Goal: Find specific page/section: Find specific page/section

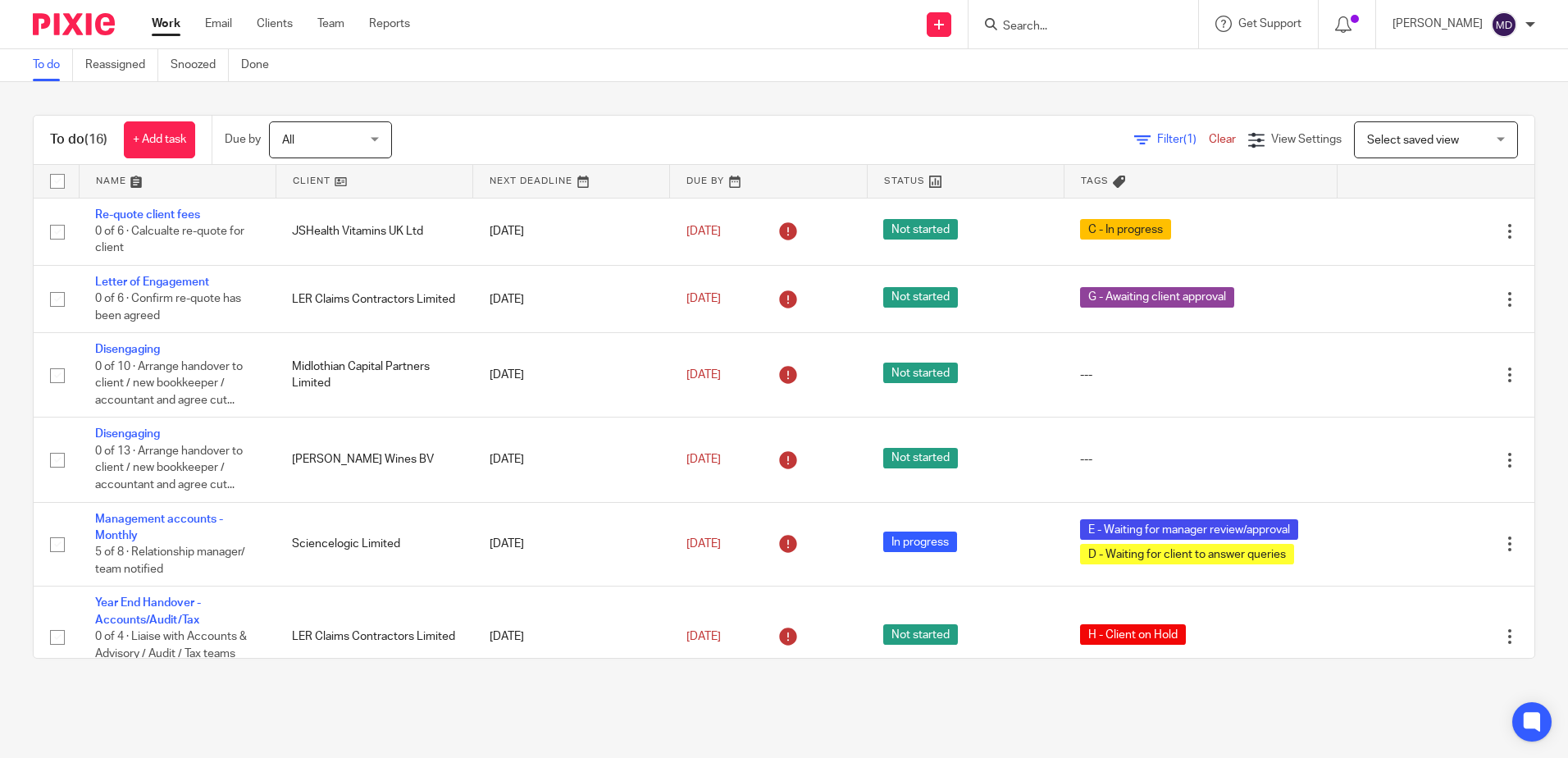
click at [1081, 31] on input "Search" at bounding box center [1074, 27] width 147 height 15
type input "steelo"
click at [1077, 66] on link at bounding box center [1104, 64] width 213 height 24
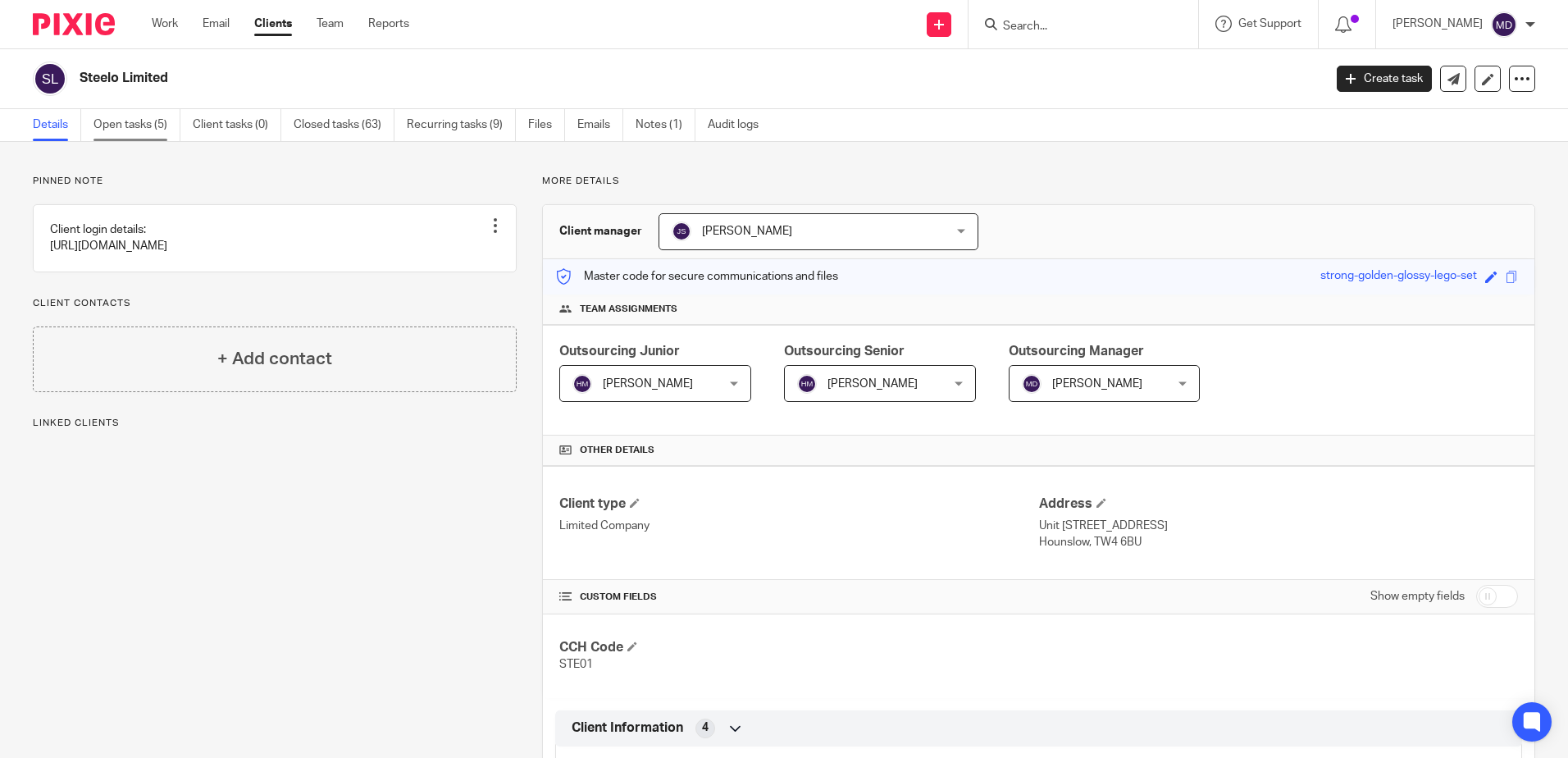
click at [145, 126] on link "Open tasks (5)" at bounding box center [137, 125] width 87 height 32
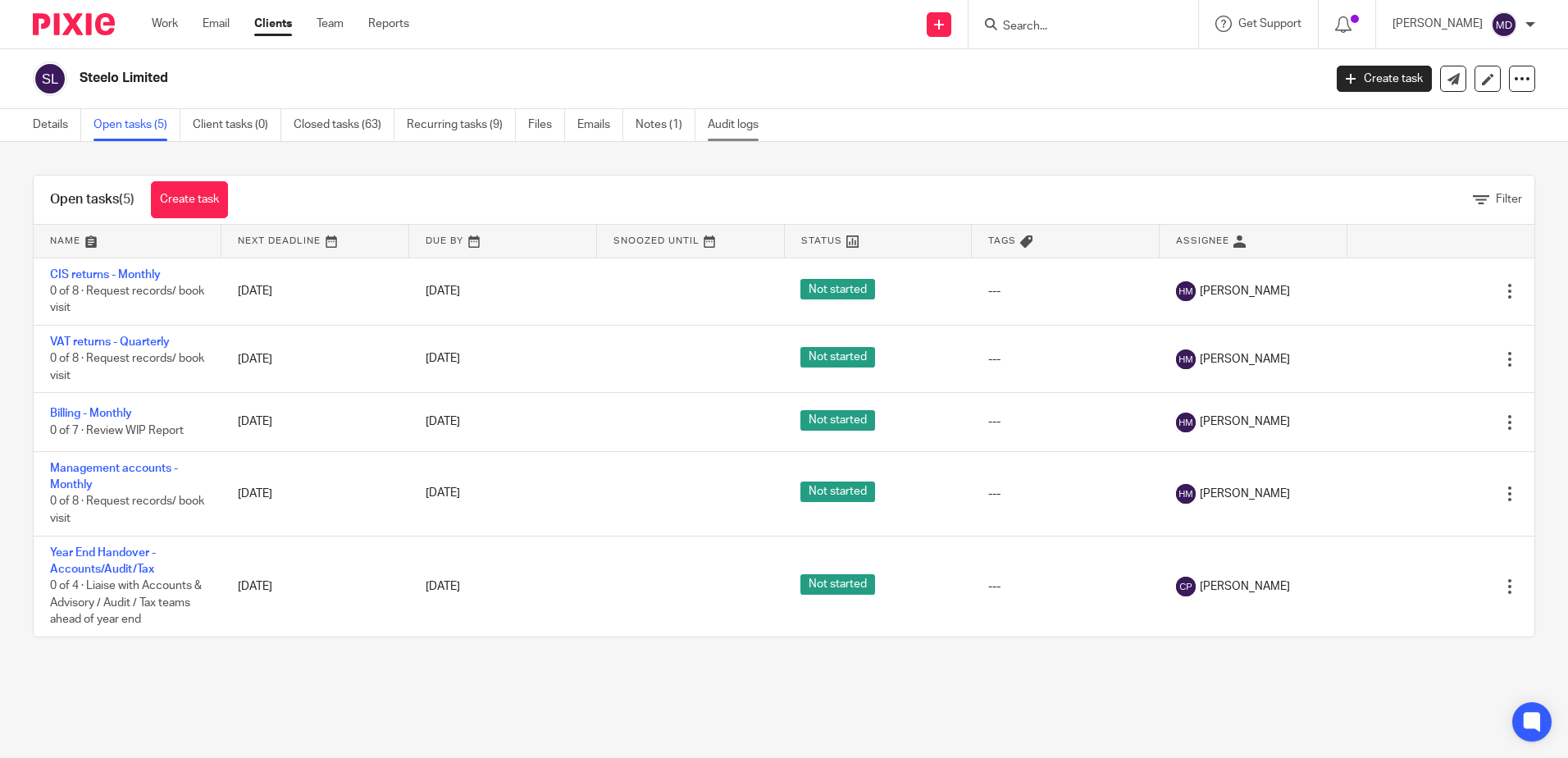
click at [761, 127] on link "Audit logs" at bounding box center [739, 125] width 63 height 32
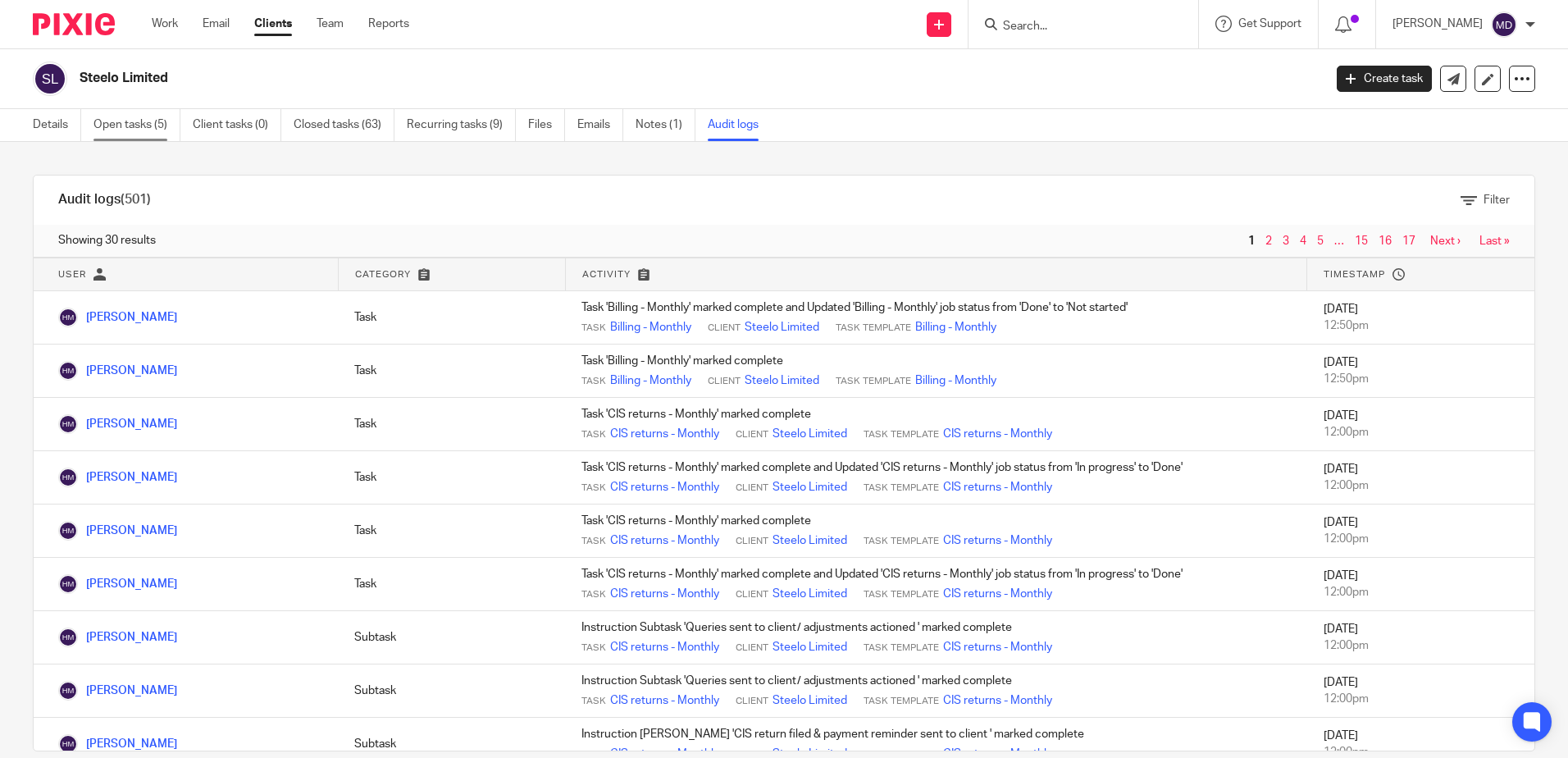
click at [144, 131] on link "Open tasks (5)" at bounding box center [137, 125] width 87 height 32
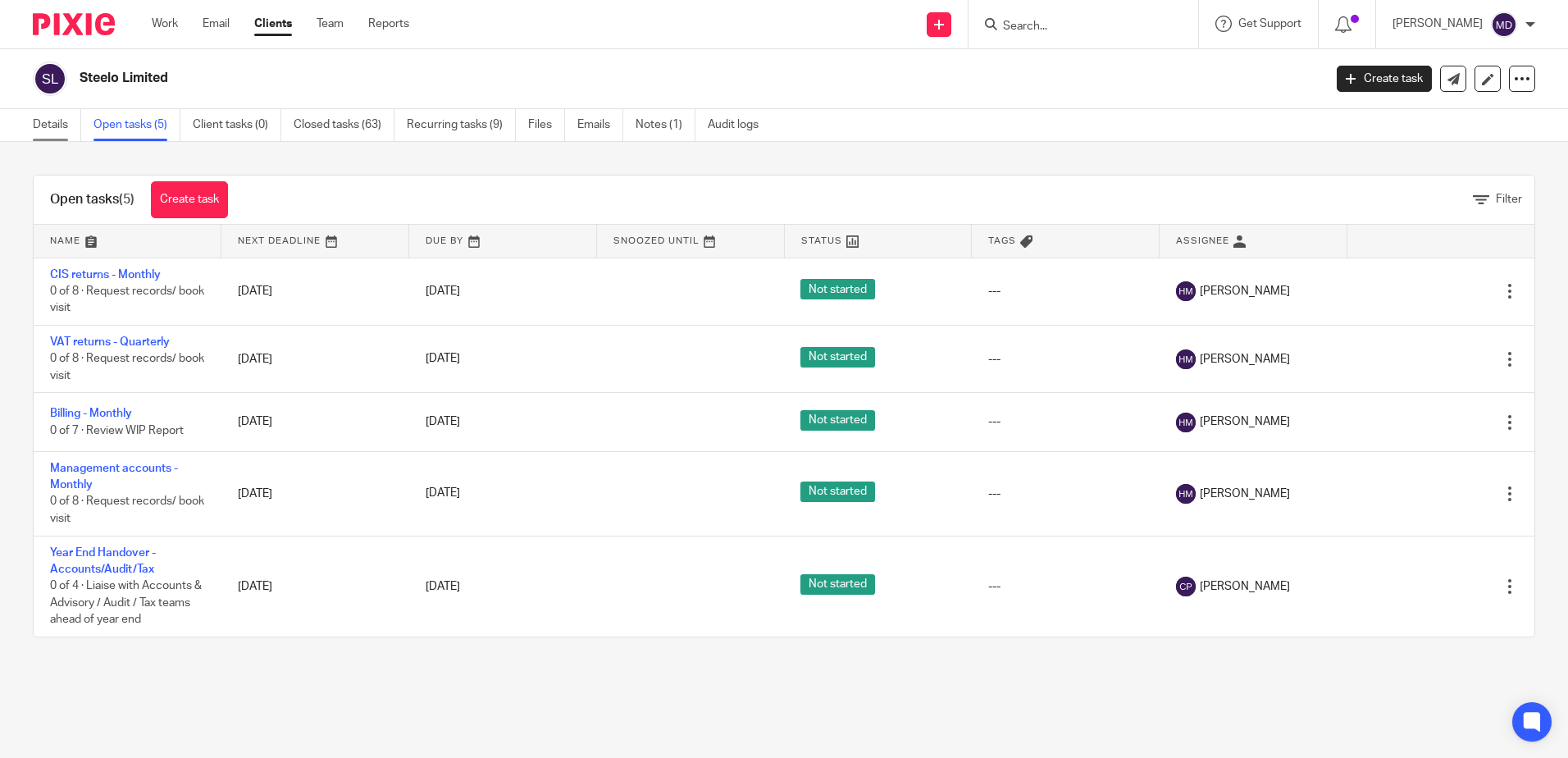
click at [44, 124] on link "Details" at bounding box center [57, 125] width 48 height 32
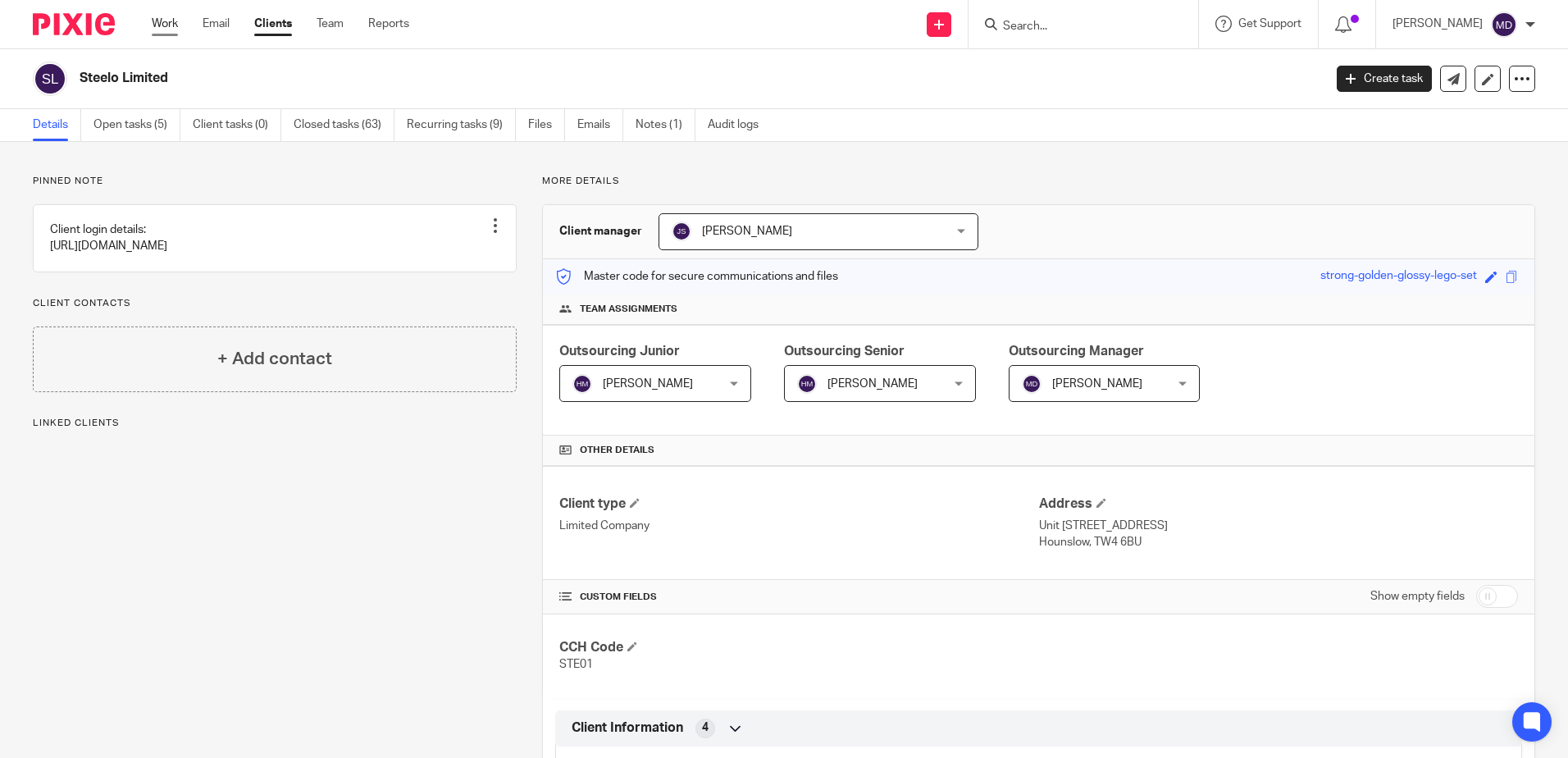
click at [172, 26] on link "Work" at bounding box center [165, 24] width 26 height 17
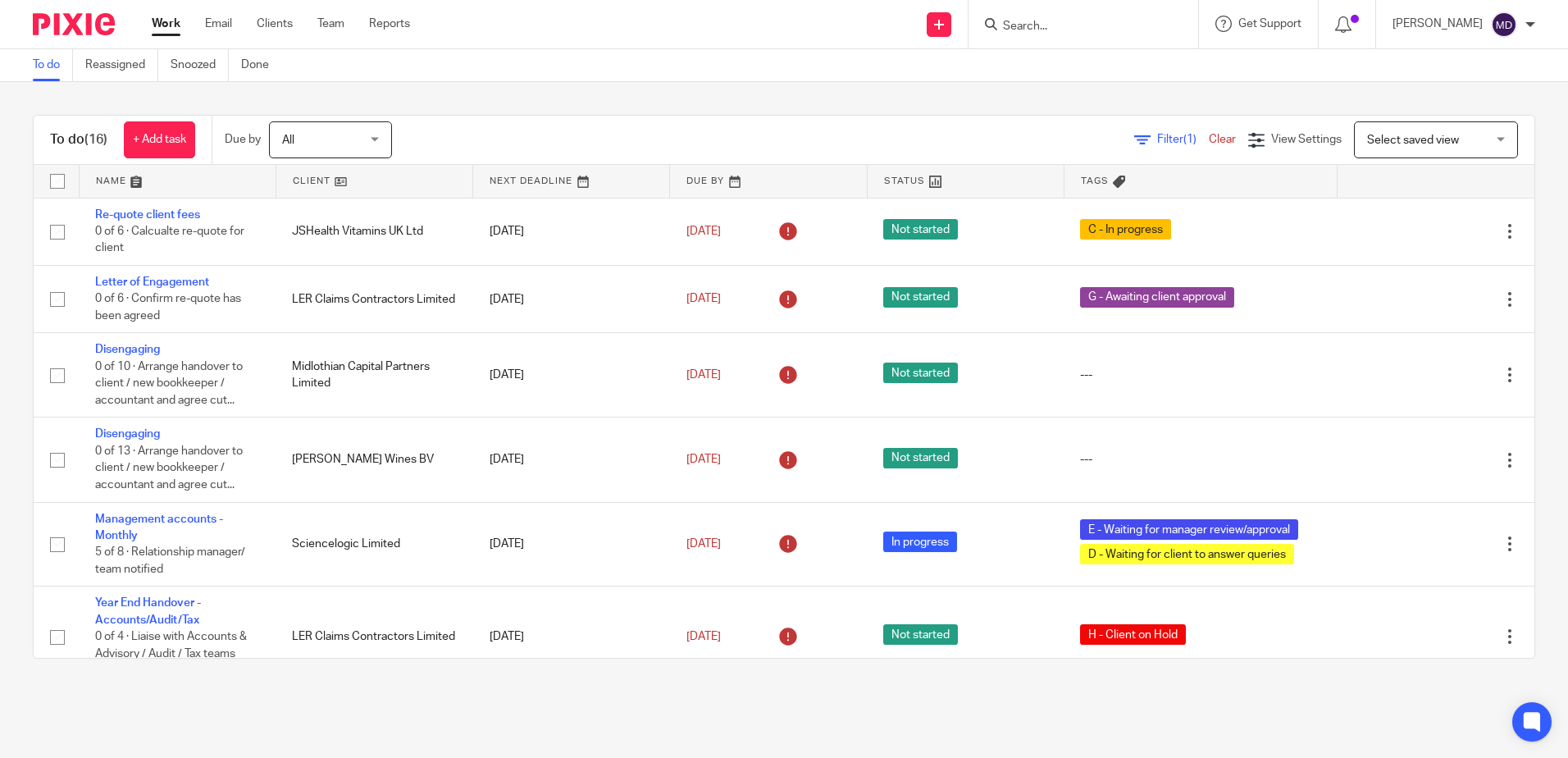
click at [306, 181] on link at bounding box center [374, 181] width 196 height 33
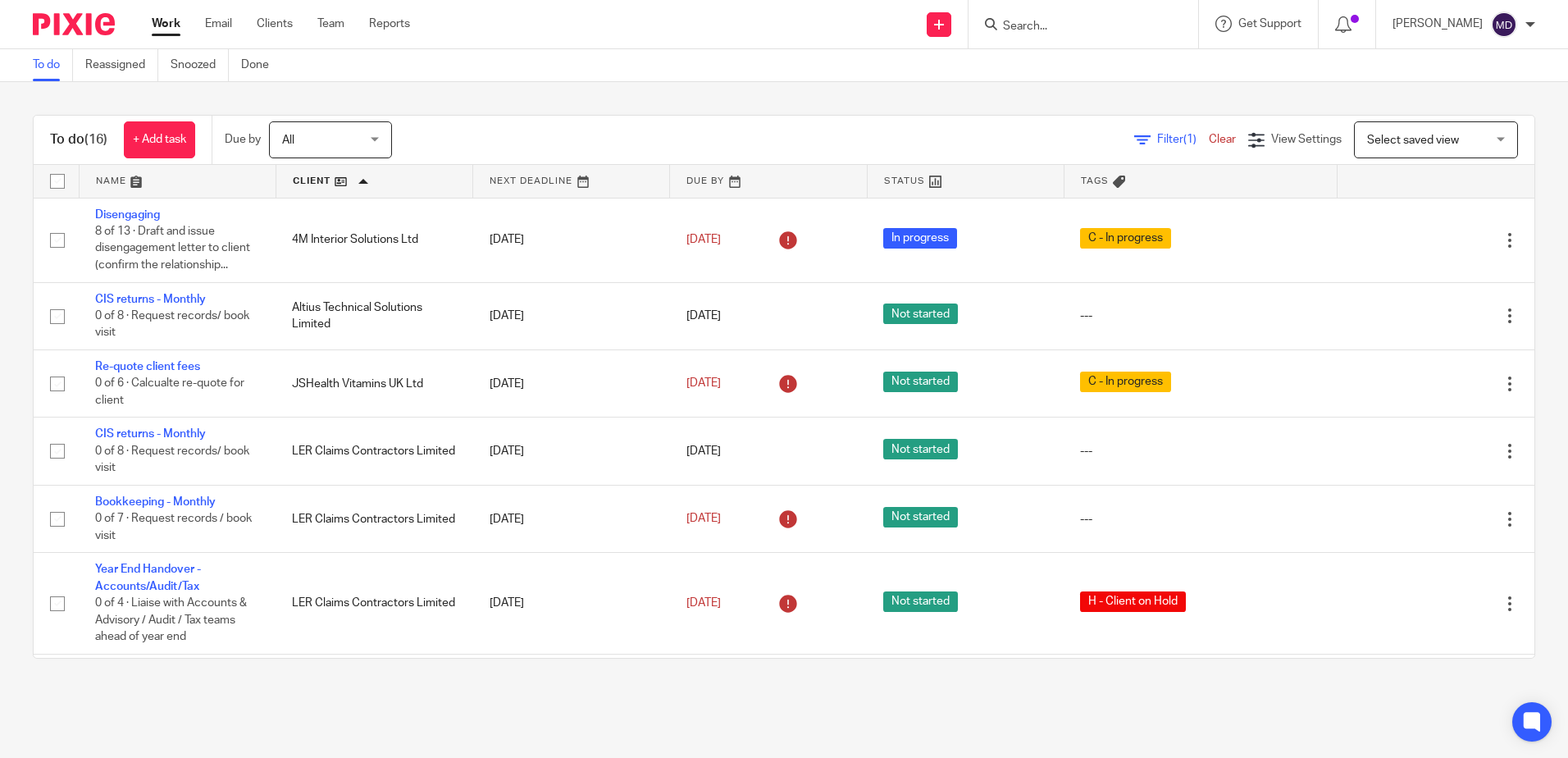
click at [113, 172] on link at bounding box center [177, 181] width 196 height 33
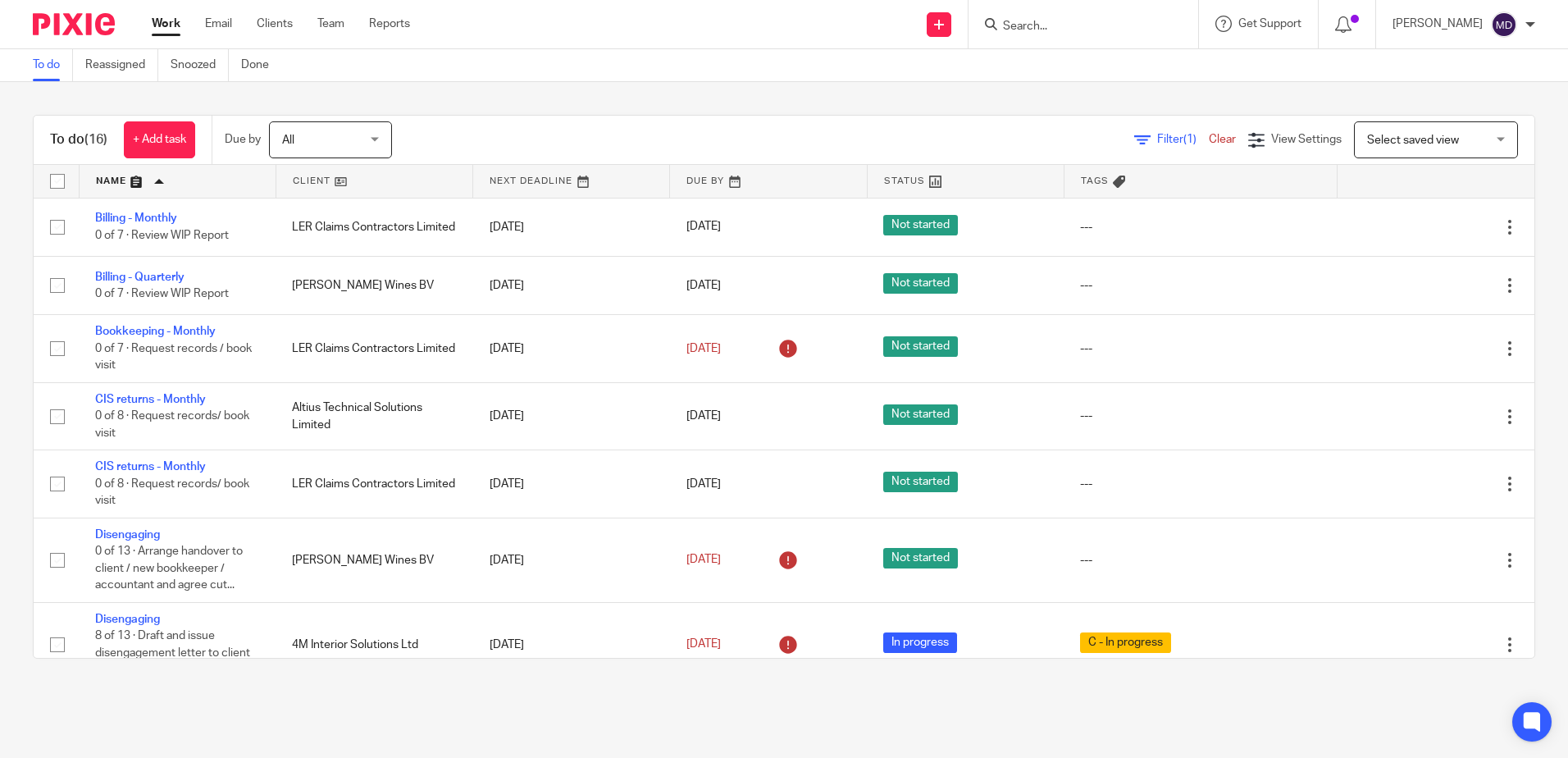
click at [1097, 25] on input "Search" at bounding box center [1074, 27] width 147 height 15
type input "agaf"
click at [1098, 71] on link at bounding box center [1099, 64] width 203 height 24
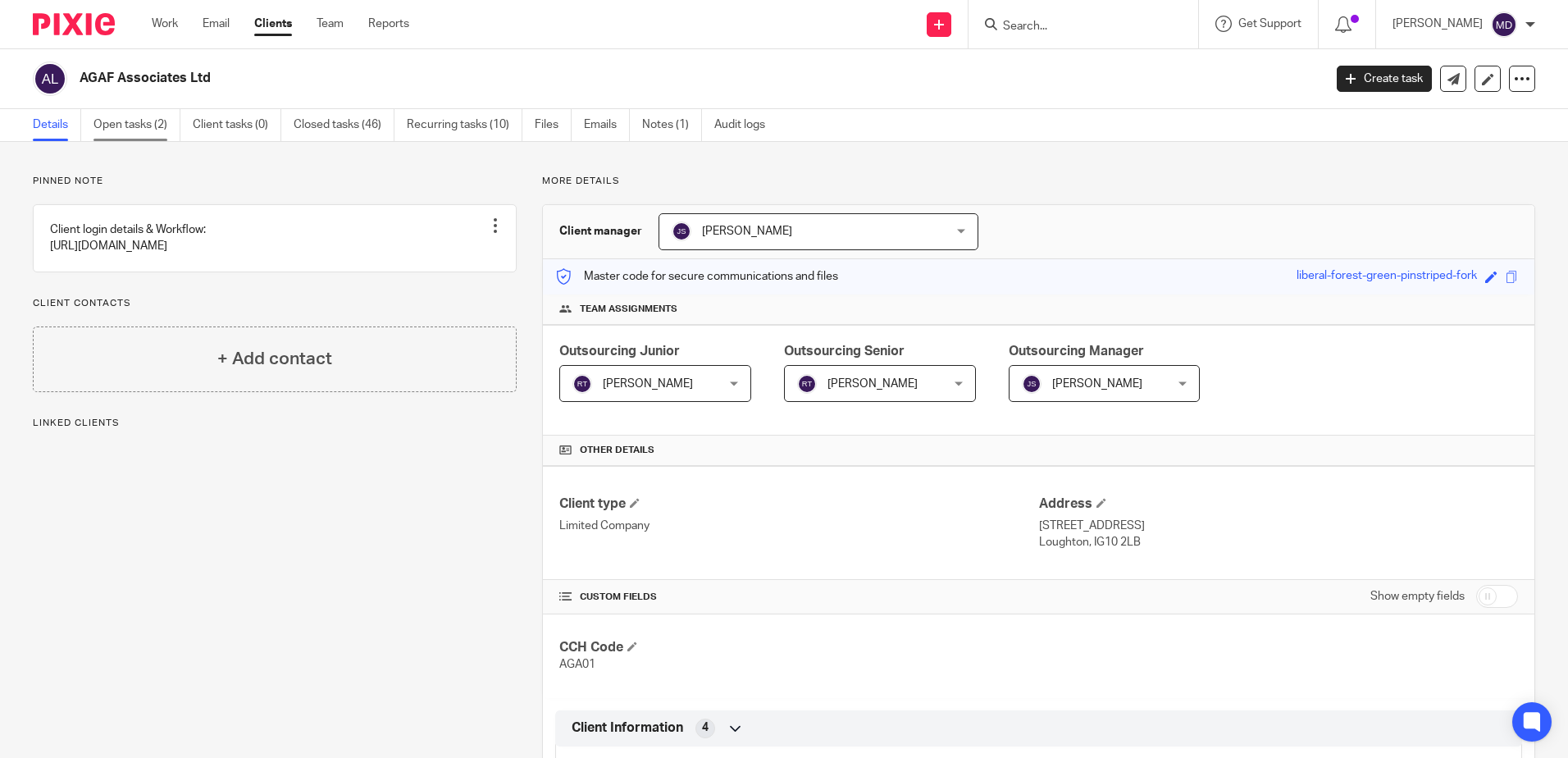
click at [144, 128] on link "Open tasks (2)" at bounding box center [137, 125] width 87 height 32
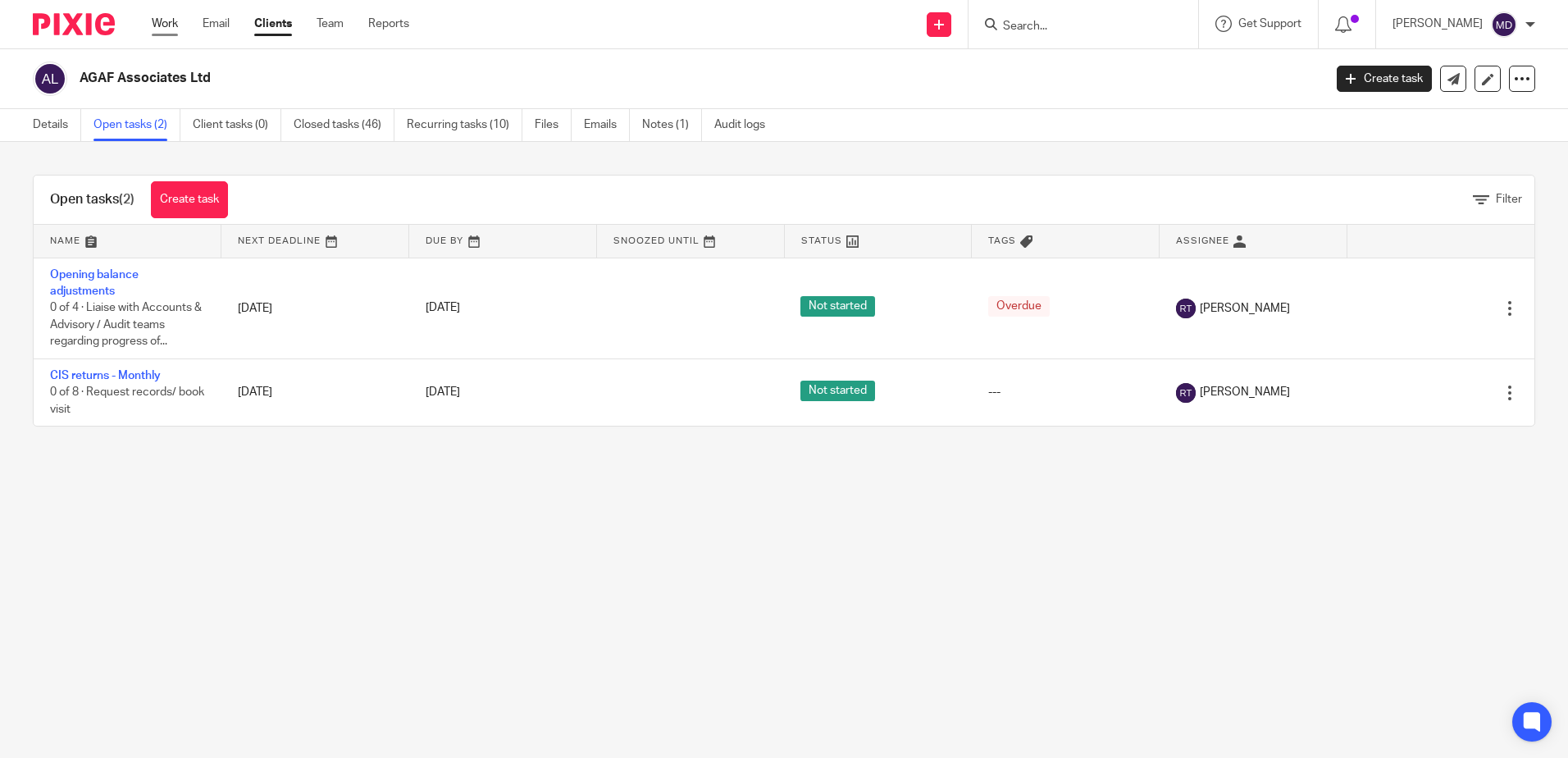
click at [172, 27] on link "Work" at bounding box center [165, 24] width 26 height 17
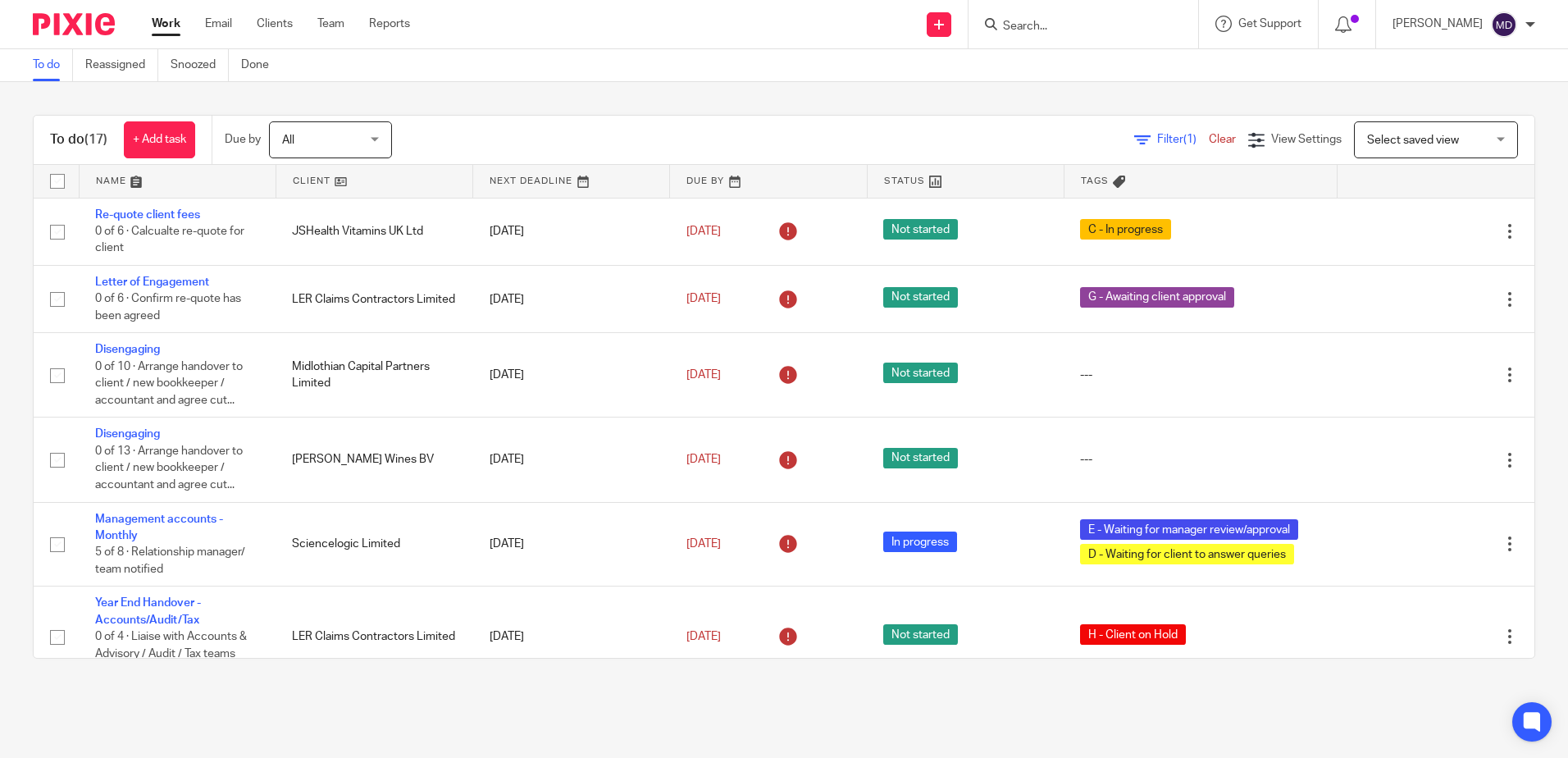
click at [307, 176] on link at bounding box center [374, 181] width 196 height 33
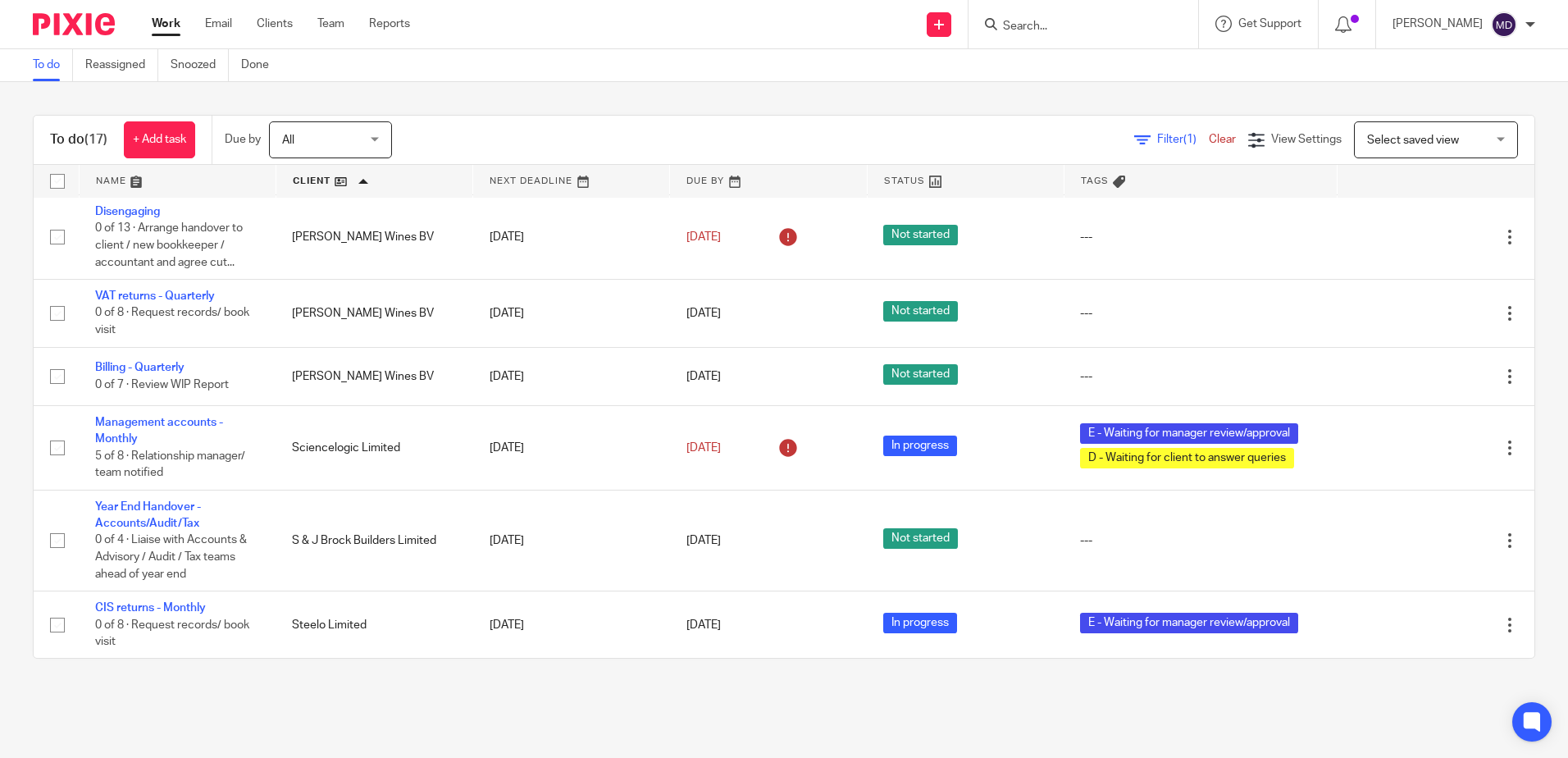
scroll to position [857, 0]
